Goal: Find specific page/section: Find specific page/section

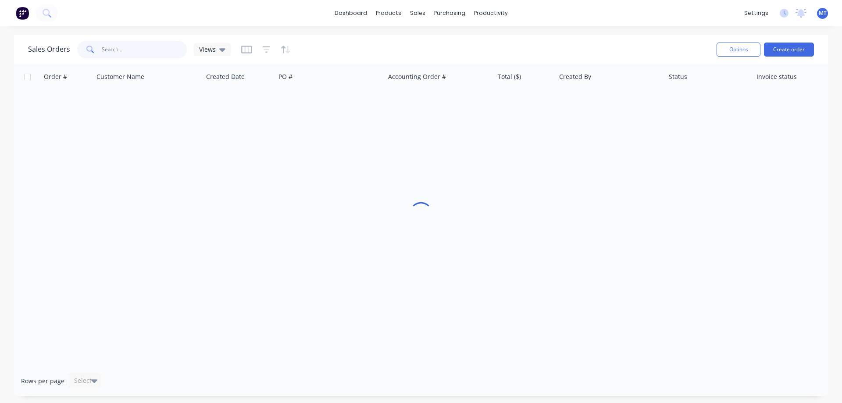
click at [139, 51] on input "text" at bounding box center [145, 50] width 86 height 18
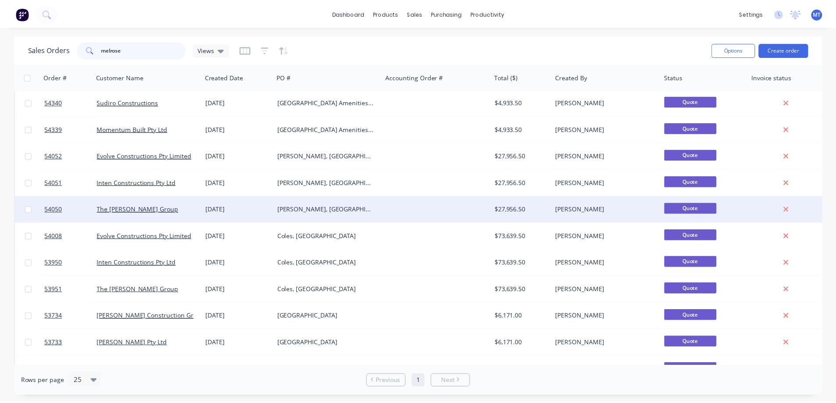
scroll to position [88, 0]
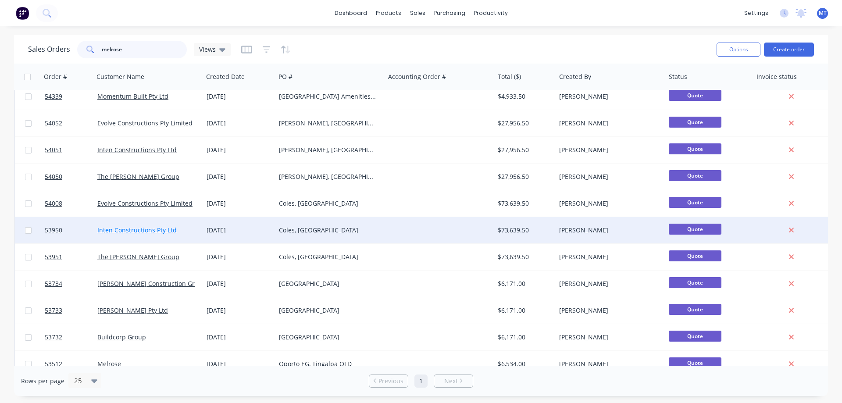
type input "melrose"
click at [138, 233] on link "Inten Constructions Pty Ltd" at bounding box center [136, 230] width 79 height 8
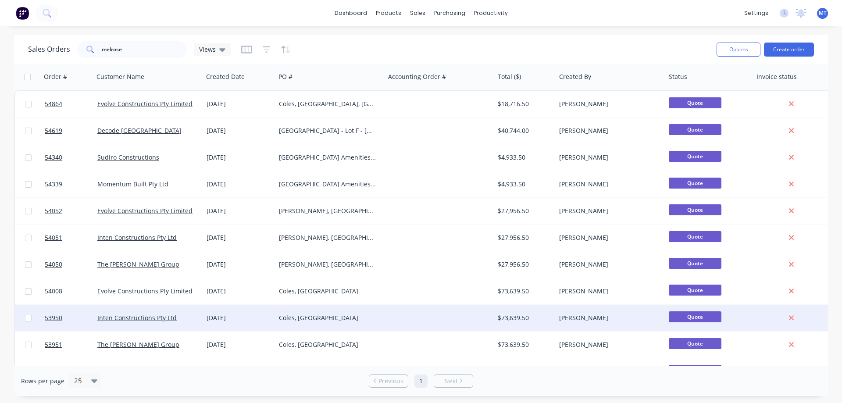
click at [310, 317] on div "Coles, [GEOGRAPHIC_DATA]" at bounding box center [327, 318] width 97 height 9
